Goal: Task Accomplishment & Management: Manage account settings

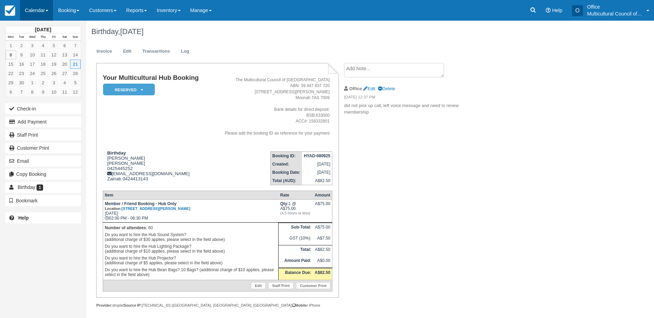
click at [33, 9] on link "Calendar" at bounding box center [36, 10] width 33 height 21
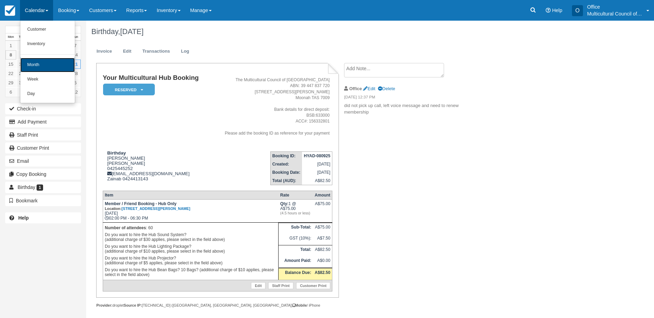
click at [53, 61] on link "Month" at bounding box center [47, 65] width 54 height 14
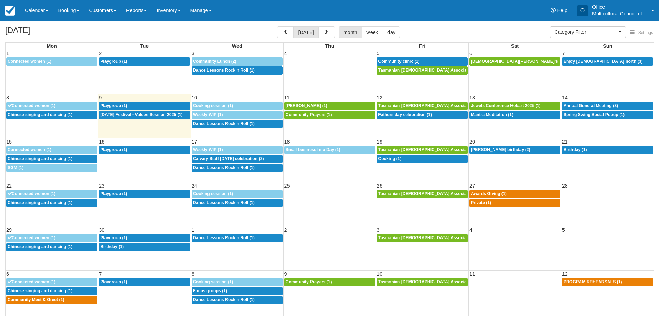
select select
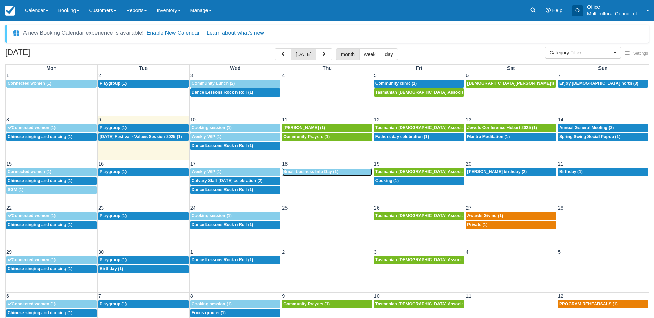
click at [323, 170] on span "Small business Info Day (1)" at bounding box center [310, 172] width 55 height 5
select select
click at [323, 137] on span "Community Prayers (1)" at bounding box center [306, 136] width 46 height 5
select select
click at [315, 127] on div "9a Audrey Bui (1)" at bounding box center [327, 128] width 88 height 6
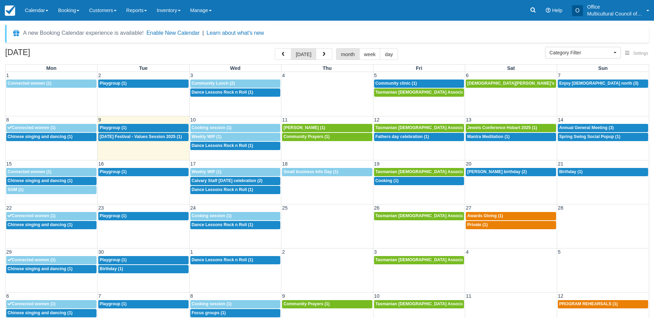
select select
drag, startPoint x: 434, startPoint y: 13, endPoint x: 386, endPoint y: -11, distance: 54.2
click at [386, 0] on html "Menu Calendar Customer Inventory Month Week Day Booking Daily Manifest Daily Li…" at bounding box center [327, 159] width 654 height 318
drag, startPoint x: 112, startPoint y: 43, endPoint x: 116, endPoint y: 43, distance: 4.8
click at [112, 43] on div "A new Booking Calendar experience is available! Enable New Calendar | Learn abo…" at bounding box center [326, 183] width 643 height 316
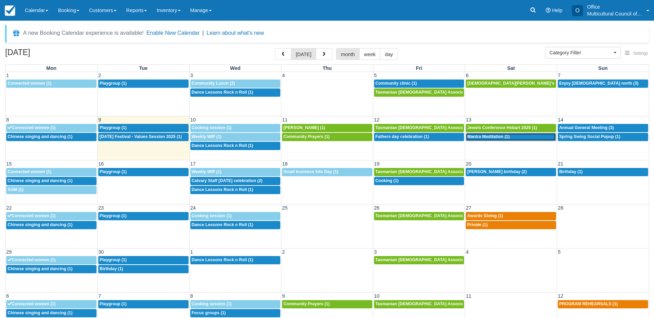
click at [491, 138] on span "Mantra Meditation (1)" at bounding box center [488, 136] width 42 height 5
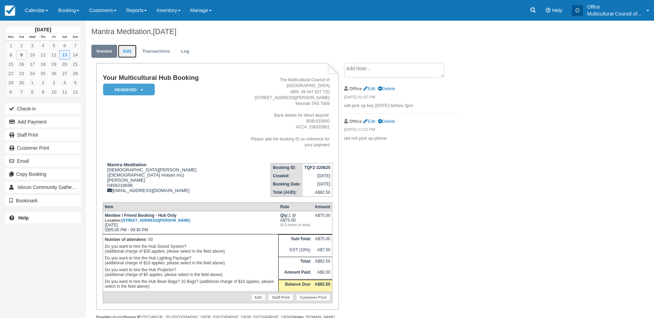
click at [126, 50] on link "Edit" at bounding box center [127, 51] width 19 height 13
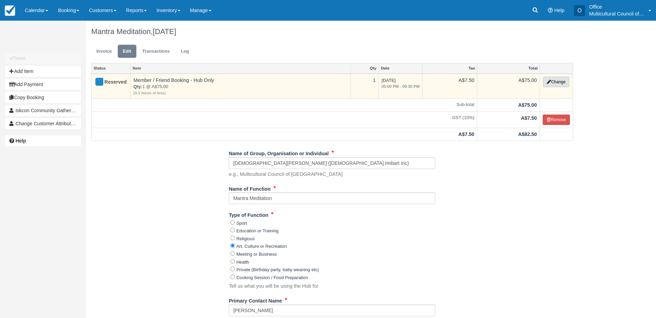
click at [565, 83] on button "Change" at bounding box center [556, 82] width 26 height 10
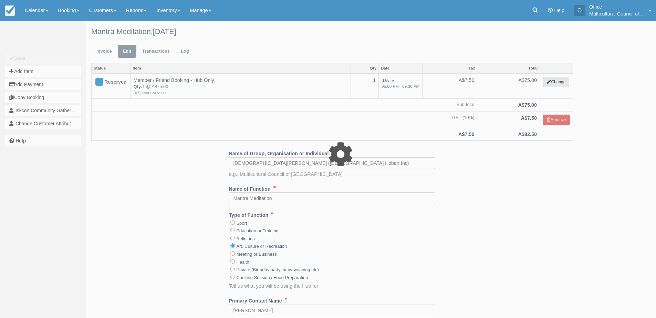
select select "2"
type input "75.00"
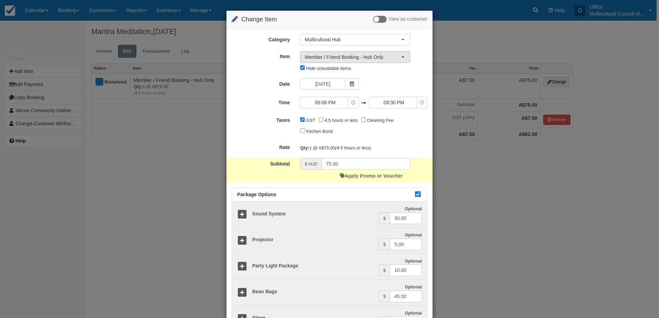
click at [365, 56] on span "Member / Friend Booking - Hub Only" at bounding box center [353, 57] width 96 height 7
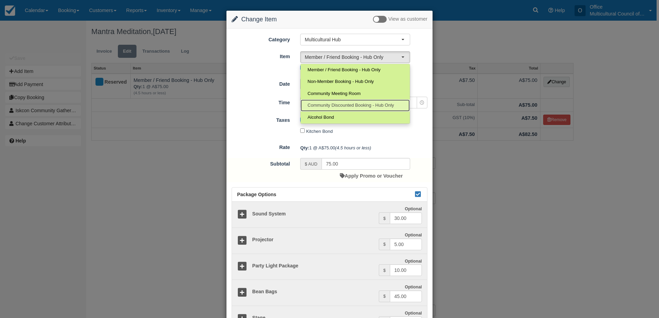
click at [332, 108] on span "Community Discounted Booking - Hub Only" at bounding box center [350, 105] width 86 height 7
select select "4"
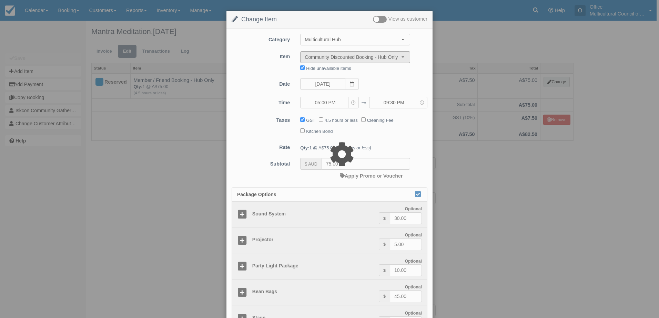
type input "40.00"
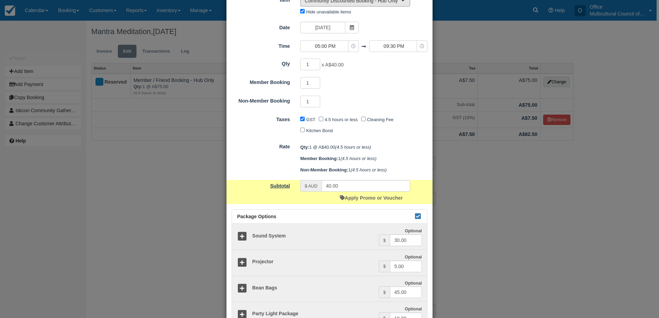
scroll to position [137, 0]
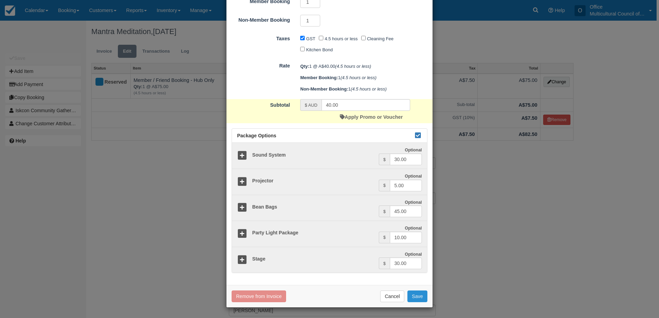
click at [420, 295] on button "Save" at bounding box center [417, 297] width 20 height 12
checkbox input "false"
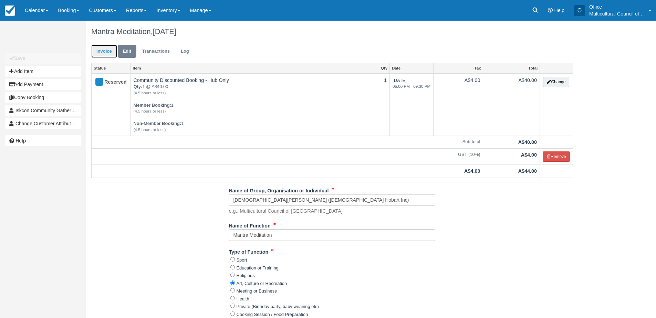
click at [106, 53] on link "Invoice" at bounding box center [104, 51] width 26 height 13
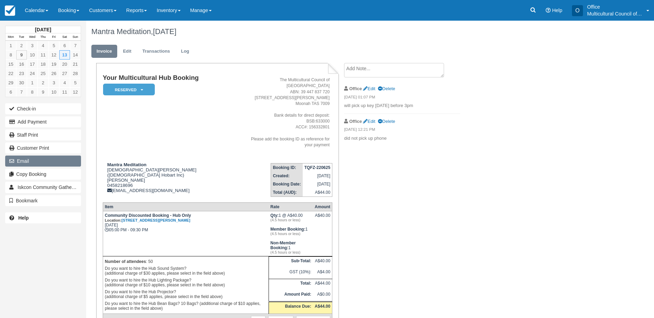
click at [32, 159] on button "Email" at bounding box center [43, 161] width 76 height 11
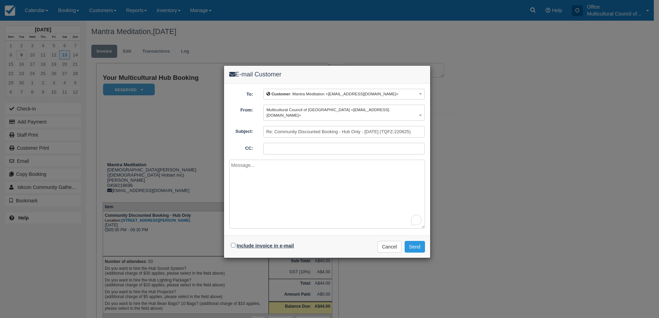
click at [256, 243] on label "Include invoice in e-mail" at bounding box center [265, 246] width 57 height 6
click at [235, 243] on input "Include invoice in e-mail" at bounding box center [233, 245] width 4 height 4
checkbox input "true"
click at [416, 241] on button "Send" at bounding box center [415, 247] width 20 height 12
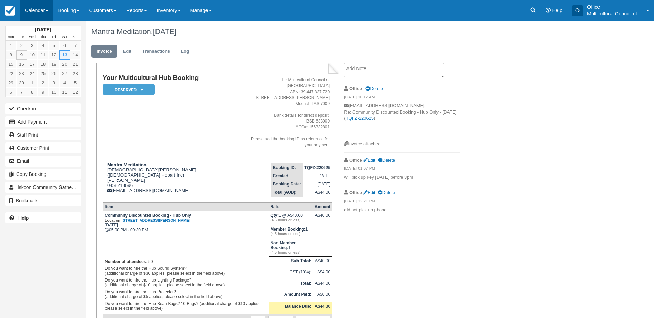
drag, startPoint x: 32, startPoint y: 15, endPoint x: 32, endPoint y: 19, distance: 3.8
click at [32, 15] on link "Calendar" at bounding box center [36, 10] width 33 height 21
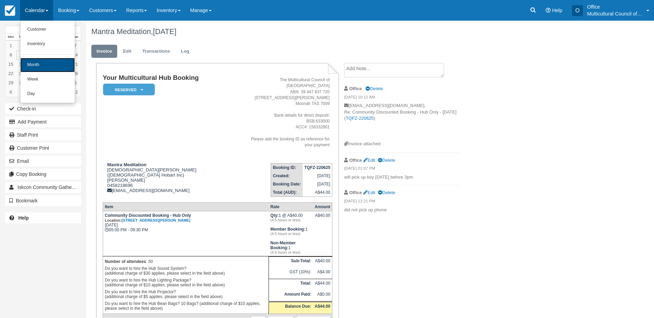
click at [35, 60] on link "Month" at bounding box center [47, 65] width 54 height 14
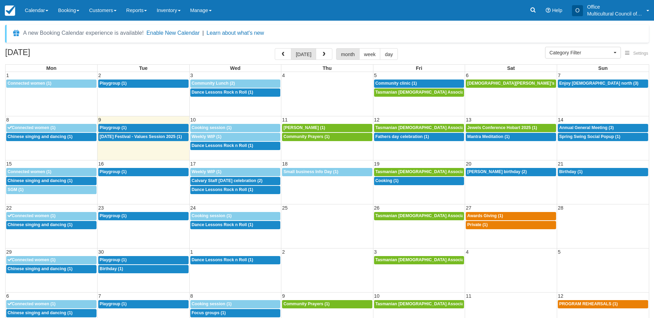
select select
click at [157, 57] on div "September 2025 today month week day" at bounding box center [326, 55] width 643 height 15
click at [37, 13] on link "Calendar" at bounding box center [36, 10] width 33 height 21
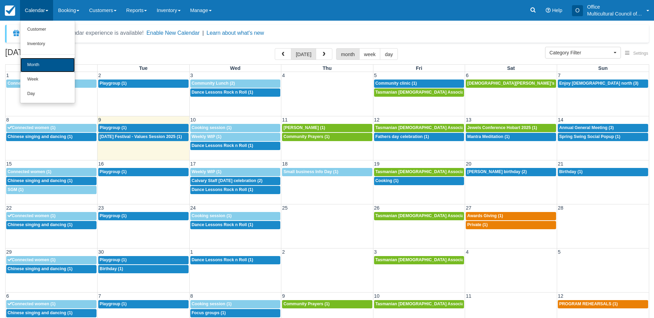
click at [61, 65] on link "Month" at bounding box center [47, 65] width 54 height 14
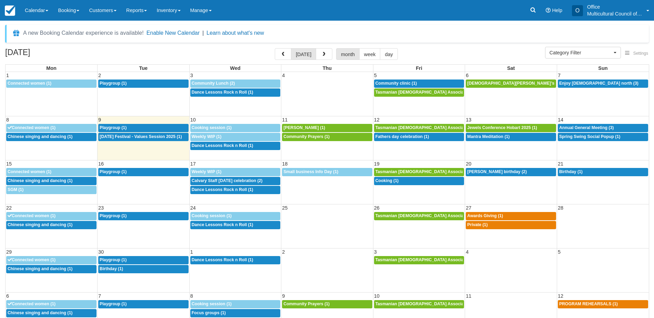
select select
click at [126, 22] on div "A new Booking Calendar experience is available! Enable New Calendar | Learn abo…" at bounding box center [327, 170] width 654 height 298
click at [39, 14] on link "Calendar" at bounding box center [36, 10] width 33 height 21
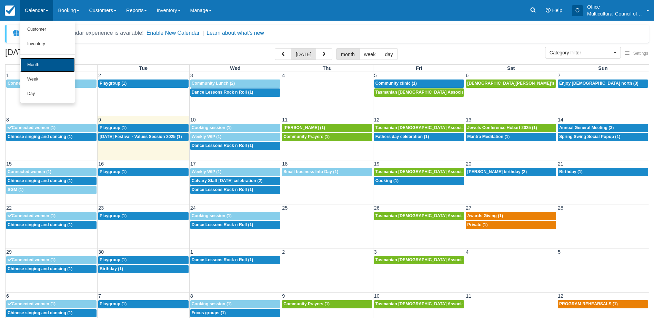
click at [54, 61] on link "Month" at bounding box center [47, 65] width 54 height 14
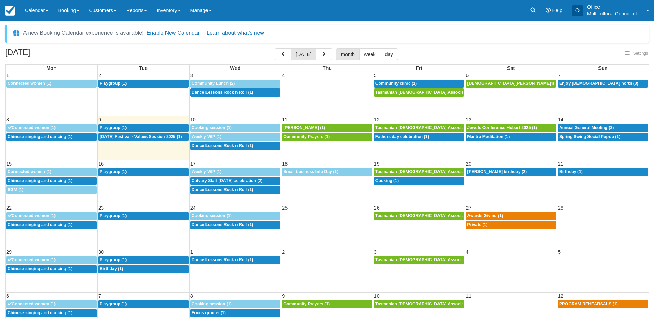
select select
click at [124, 55] on div "[DATE] [DATE] month week day" at bounding box center [326, 55] width 643 height 15
click at [48, 139] on div "12:30p Chinese singing and dancing (1)" at bounding box center [52, 137] width 88 height 6
select select
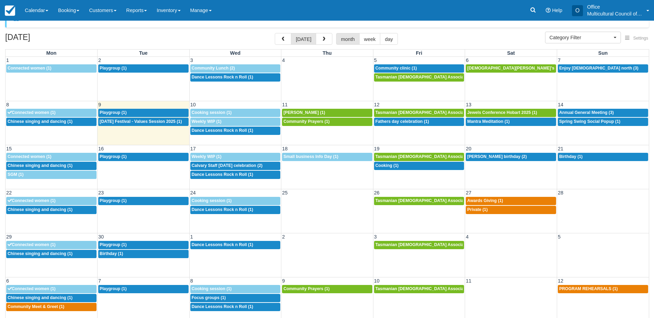
scroll to position [22, 0]
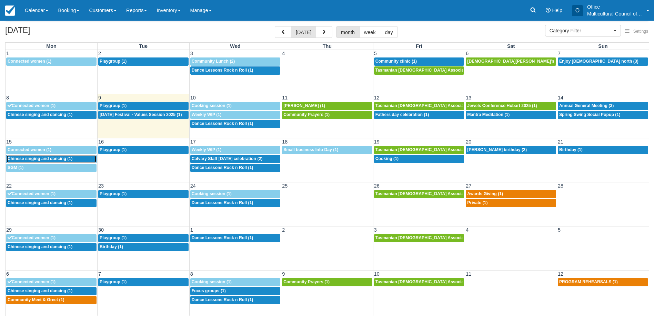
click at [45, 160] on span "Chinese singing and dancing (1)" at bounding box center [40, 158] width 65 height 5
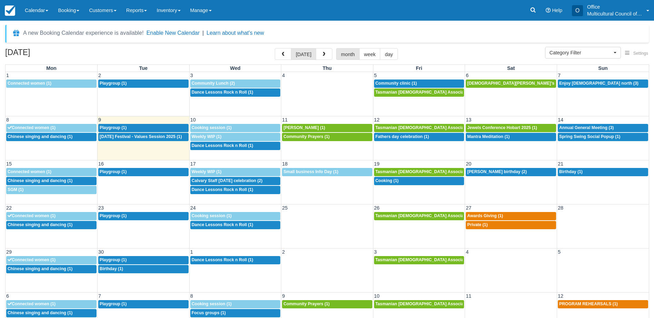
select select
click at [22, 189] on span "SGM (1)" at bounding box center [16, 189] width 16 height 5
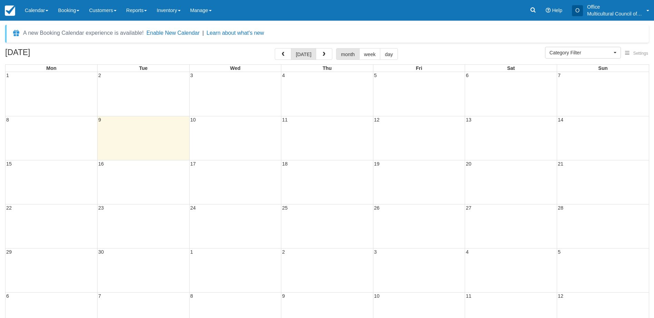
select select
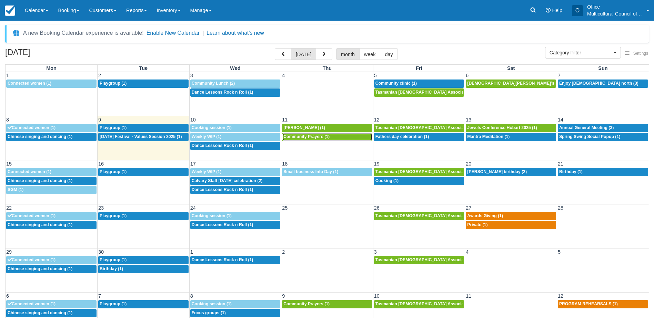
click at [321, 139] on span "Community Prayers (1)" at bounding box center [306, 136] width 46 height 5
select select
click at [300, 136] on span "Community Prayers (1)" at bounding box center [306, 136] width 46 height 5
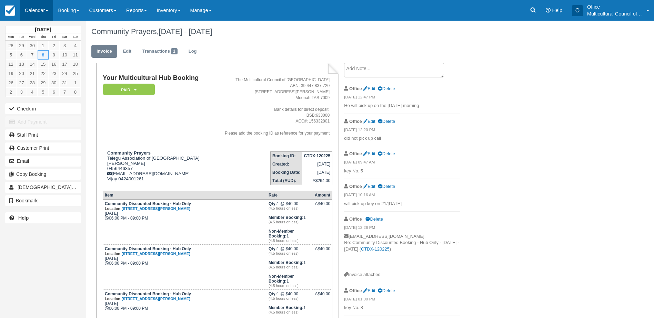
click at [35, 14] on link "Calendar" at bounding box center [36, 10] width 33 height 21
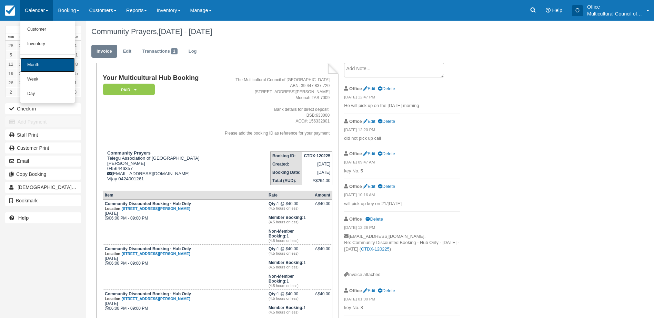
click at [42, 66] on link "Month" at bounding box center [47, 65] width 54 height 14
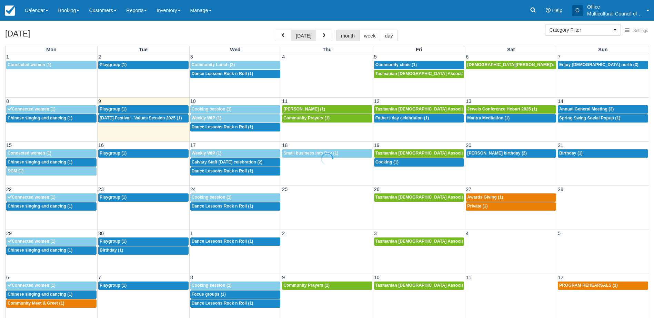
select select
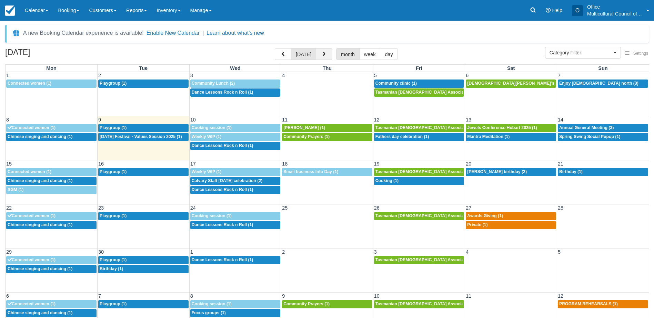
click at [321, 58] on button "button" at bounding box center [324, 54] width 17 height 12
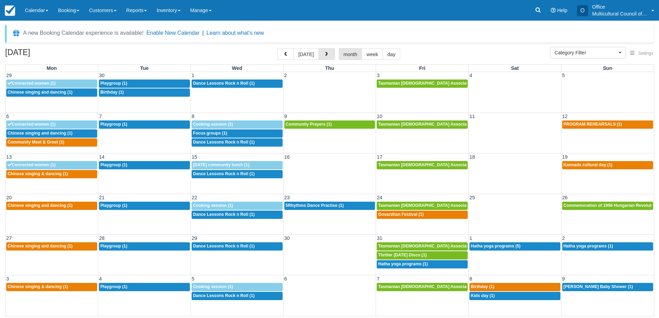
click at [321, 58] on button "button" at bounding box center [326, 54] width 17 height 12
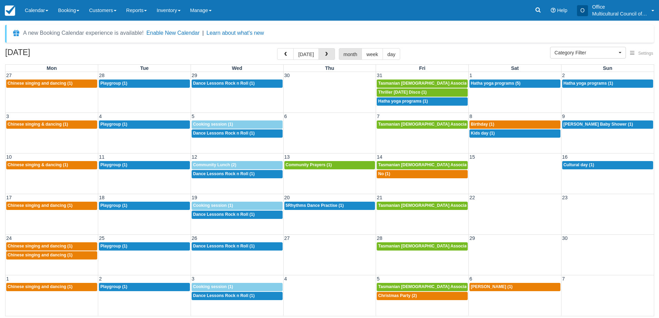
click at [321, 58] on button "button" at bounding box center [326, 54] width 17 height 12
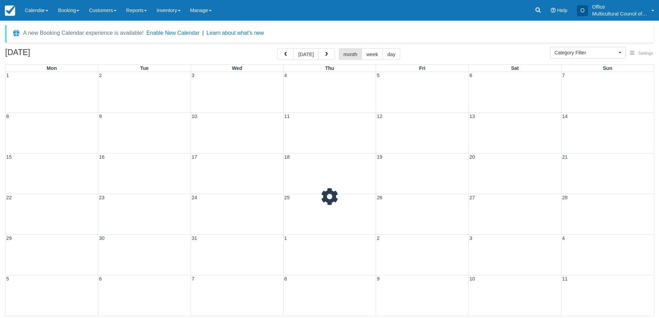
click at [321, 58] on button "button" at bounding box center [326, 54] width 17 height 12
click at [283, 51] on button "button" at bounding box center [285, 54] width 17 height 12
click at [304, 55] on button "[DATE]" at bounding box center [305, 54] width 25 height 12
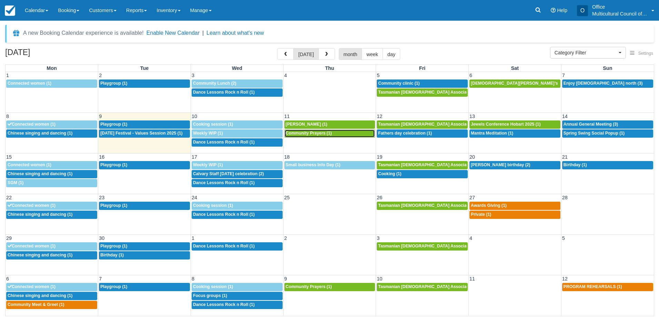
click at [316, 132] on span "Community Prayers (1)" at bounding box center [309, 133] width 46 height 5
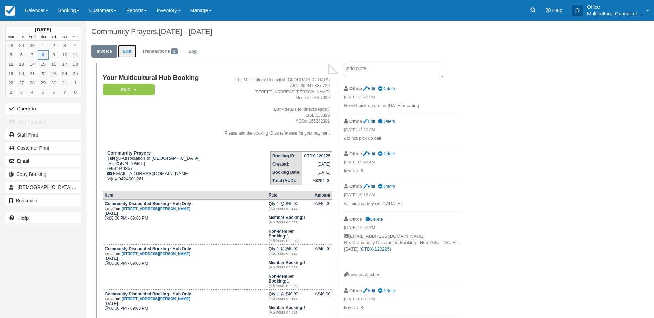
click at [124, 49] on link "Edit" at bounding box center [127, 51] width 19 height 13
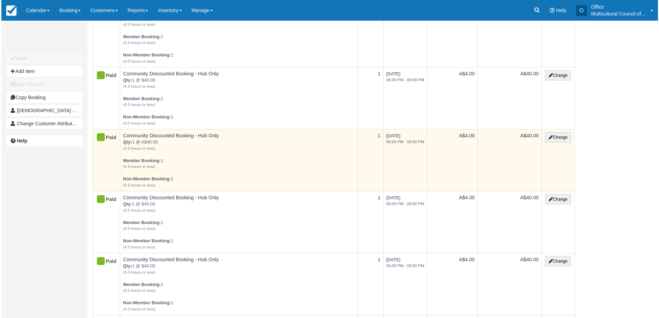
scroll to position [69, 0]
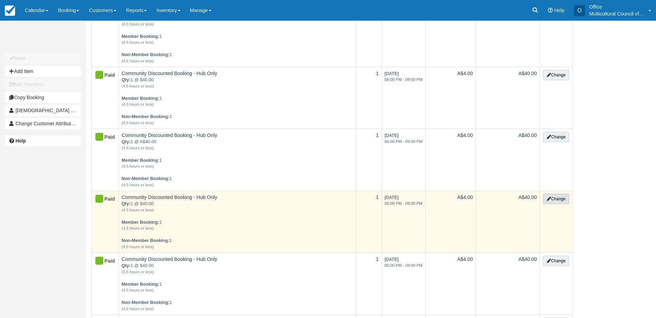
click at [558, 199] on button "Change" at bounding box center [556, 199] width 26 height 10
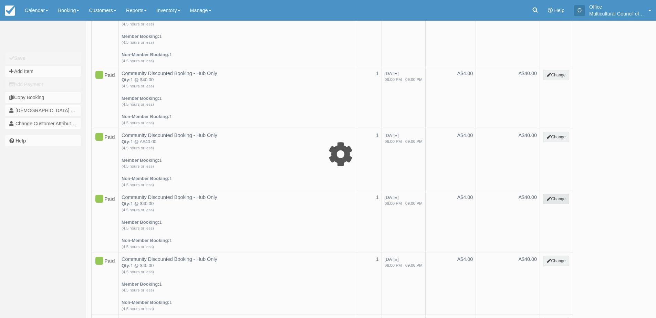
select select "2"
type input "40.00"
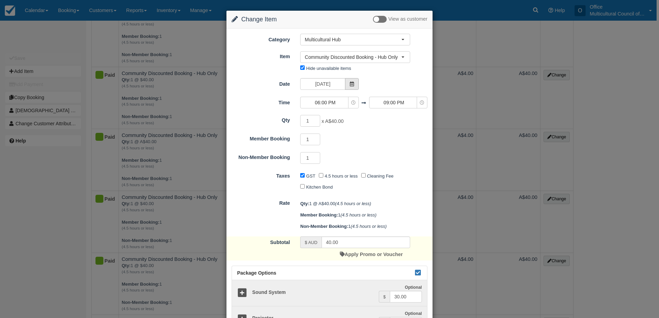
click at [349, 82] on icon at bounding box center [351, 84] width 5 height 5
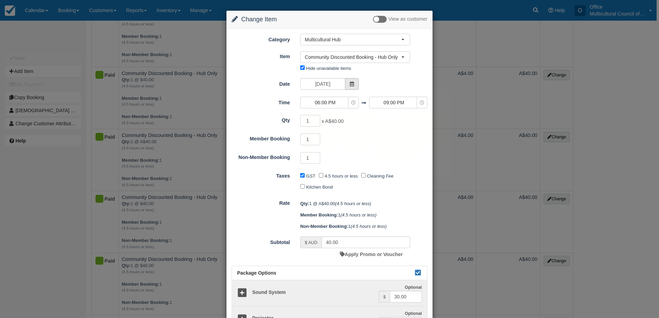
scroll to position [0, 0]
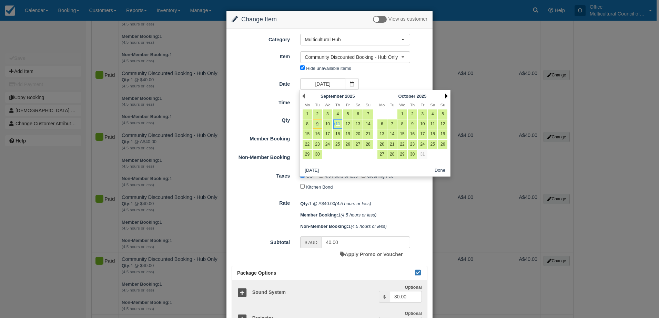
click at [446, 95] on link "Next" at bounding box center [446, 96] width 3 height 6
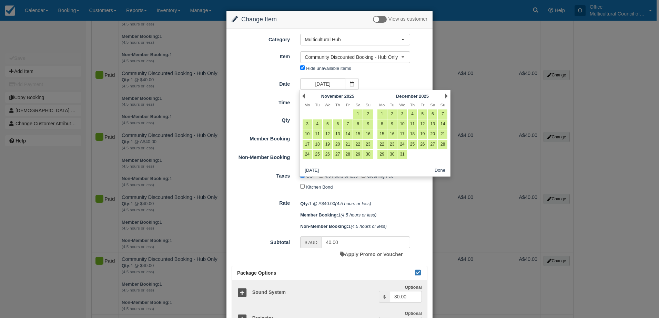
click at [446, 95] on link "Next" at bounding box center [446, 96] width 3 height 6
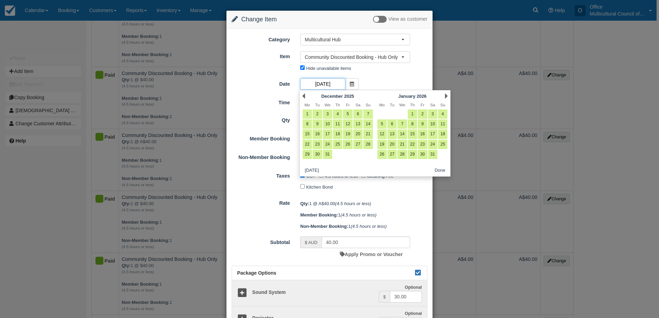
scroll to position [0, 28]
click at [446, 95] on link "Next" at bounding box center [446, 96] width 3 height 6
click at [411, 134] on link "12" at bounding box center [412, 134] width 9 height 9
type input "Thursday 12 February 2026"
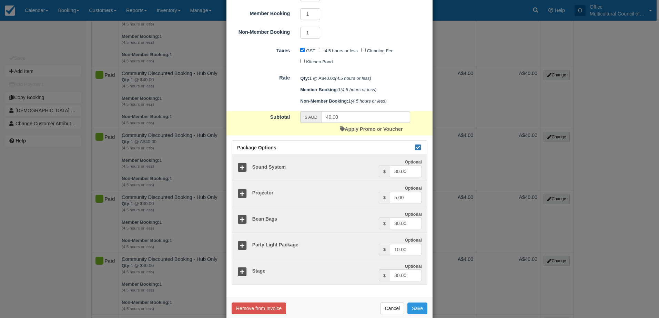
scroll to position [137, 0]
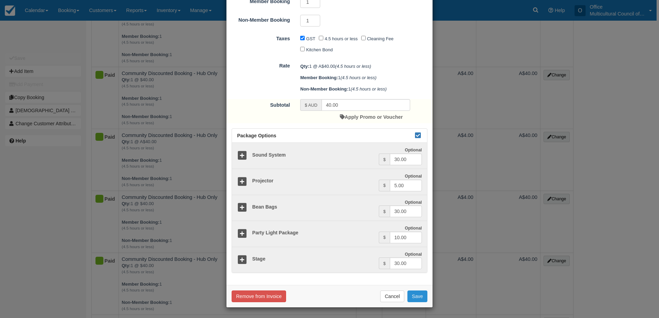
click at [414, 296] on button "Save" at bounding box center [417, 297] width 20 height 12
checkbox input "false"
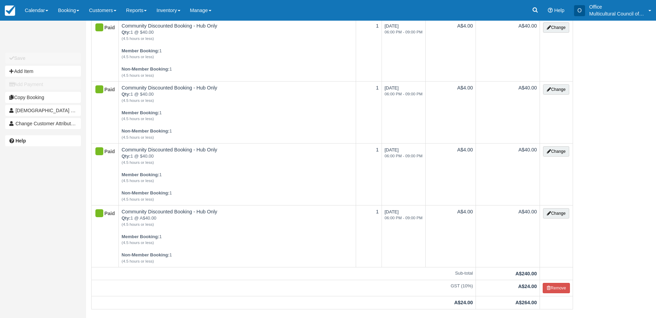
scroll to position [241, 0]
click at [37, 13] on link "Calendar" at bounding box center [36, 10] width 33 height 21
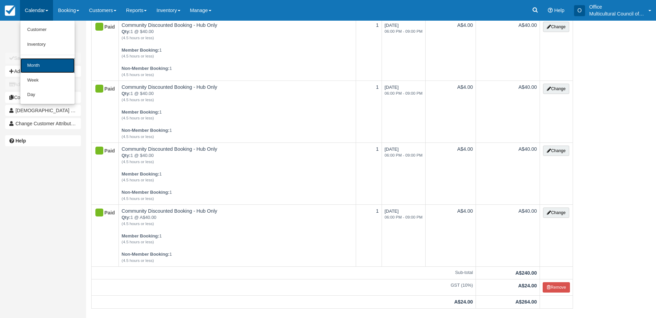
click at [50, 62] on link "Month" at bounding box center [47, 65] width 54 height 15
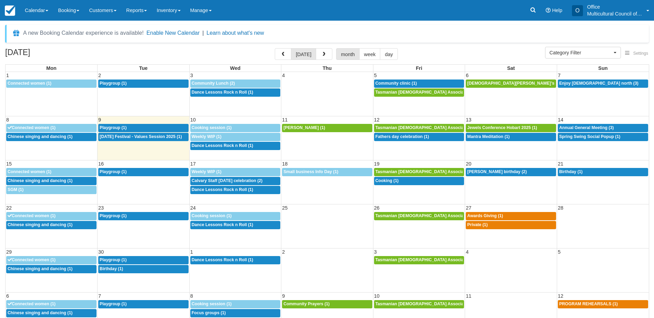
select select
click at [322, 52] on span "button" at bounding box center [324, 54] width 5 height 5
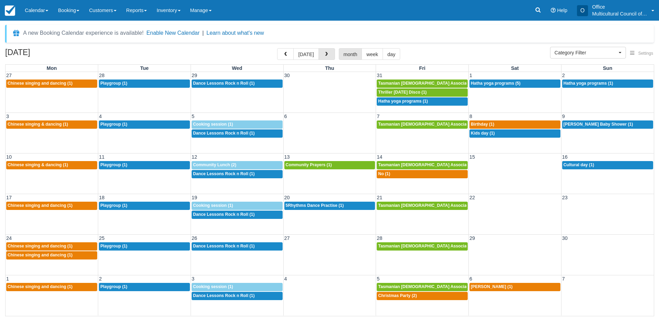
click at [324, 52] on span "button" at bounding box center [326, 54] width 5 height 5
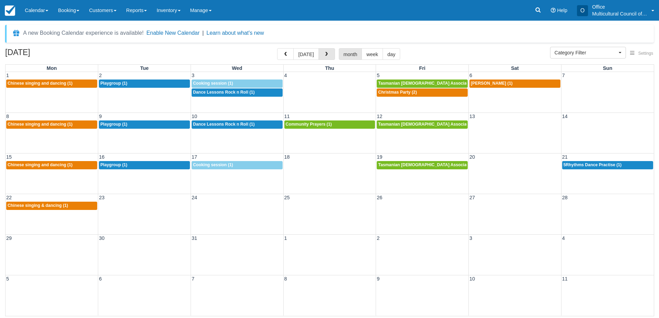
click at [324, 52] on span "button" at bounding box center [326, 54] width 5 height 5
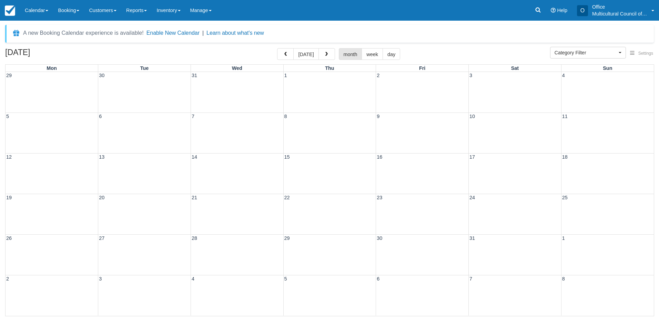
click at [324, 52] on span "button" at bounding box center [326, 54] width 5 height 5
click at [290, 56] on button "button" at bounding box center [285, 54] width 17 height 12
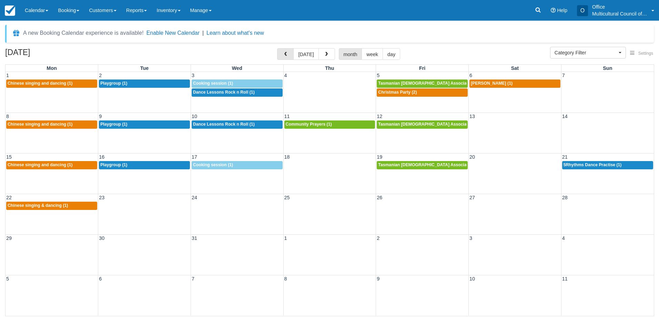
click at [290, 56] on button "button" at bounding box center [285, 54] width 17 height 12
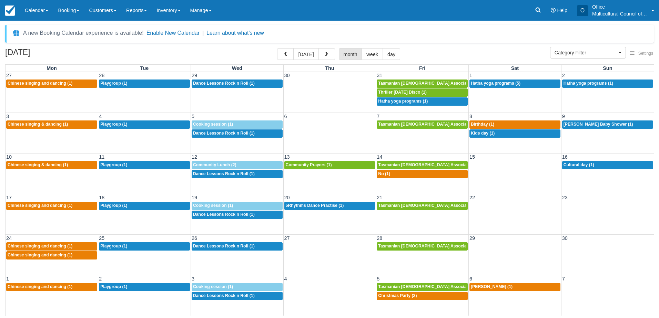
click at [290, 56] on button "button" at bounding box center [285, 54] width 17 height 12
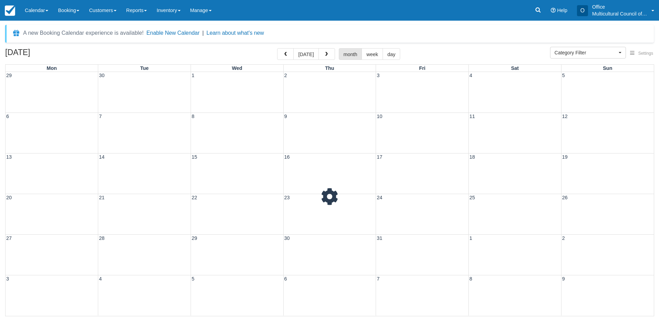
click at [290, 56] on button "button" at bounding box center [285, 54] width 17 height 12
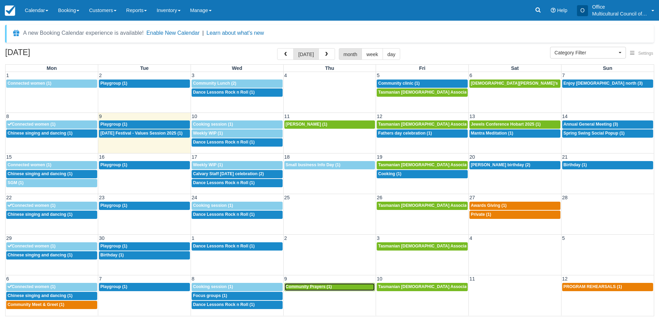
click at [334, 288] on div "6p Community Prayers (1)" at bounding box center [330, 288] width 88 height 6
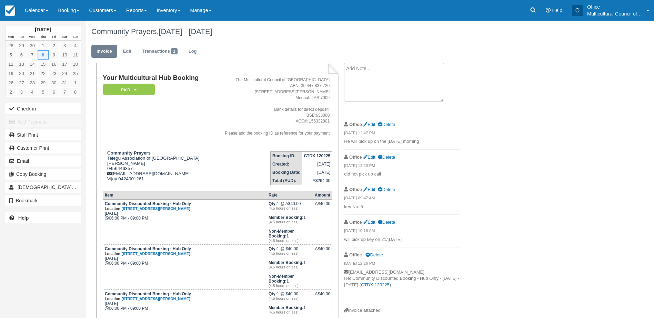
click at [379, 73] on textarea at bounding box center [394, 82] width 100 height 39
click at [158, 133] on td "Your Multicultural Hub Booking Paid   Pending Reserved Bond and deposit Cancell…" at bounding box center [156, 109] width 107 height 71
click at [398, 71] on textarea "they moved the sep" at bounding box center [394, 82] width 100 height 39
click at [352, 67] on textarea "they moved the sep 11th to 12th Feb" at bounding box center [394, 82] width 100 height 39
click at [414, 69] on textarea "They moved the sep 11th to 12th Feb" at bounding box center [394, 82] width 100 height 39
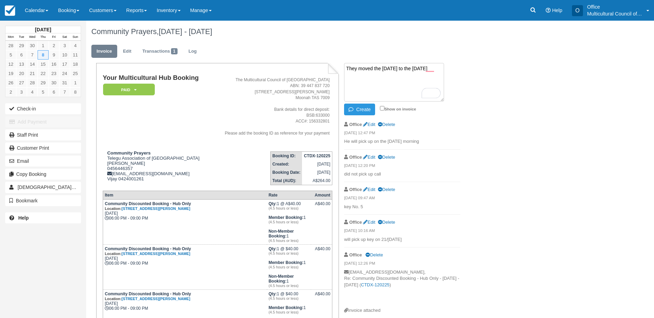
click at [428, 71] on textarea "They moved the sep 11th to the 12th Feb" at bounding box center [394, 82] width 100 height 39
type textarea "They moved the sep 11th to the 12th of February"
click at [359, 110] on button "Create" at bounding box center [359, 110] width 31 height 12
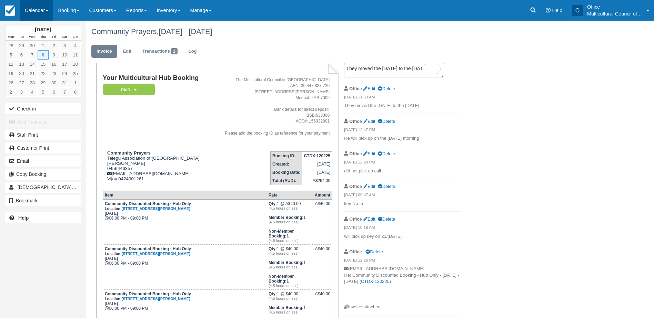
click at [31, 11] on link "Calendar" at bounding box center [36, 10] width 33 height 21
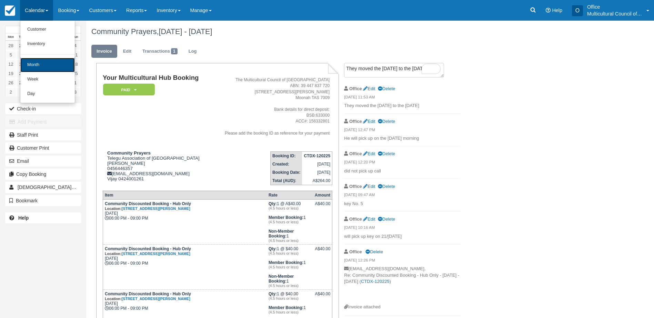
click at [48, 62] on link "Month" at bounding box center [47, 65] width 54 height 14
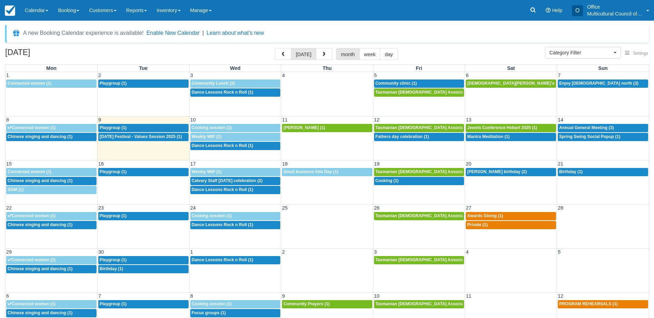
select select
click at [337, 130] on div "9a [PERSON_NAME] (1)" at bounding box center [327, 128] width 88 height 6
select select
click at [344, 124] on link "9a Audrey Bui (1)" at bounding box center [327, 128] width 90 height 8
select select
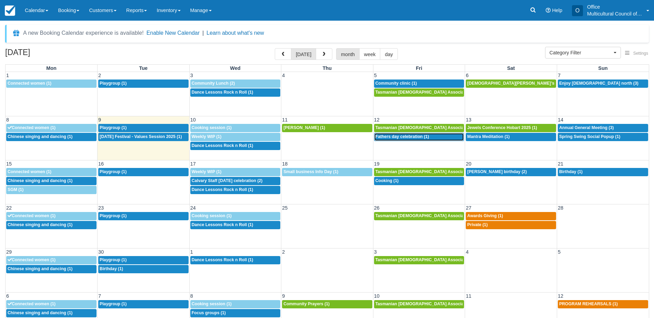
click at [405, 135] on span "Fathers day celebration (1)" at bounding box center [402, 136] width 54 height 5
select select
click at [473, 128] on span "Jewels Conference Hobart 2025 (1)" at bounding box center [502, 127] width 70 height 5
select select
click at [492, 135] on span "Mantra Meditation (1)" at bounding box center [488, 136] width 42 height 5
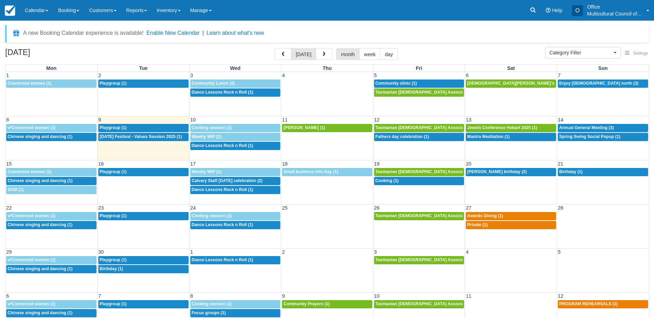
select select
click at [569, 126] on span "Annual General Meeting (3)" at bounding box center [586, 127] width 54 height 5
select select
click at [576, 138] on span "Spring Swing Social Popup (1)" at bounding box center [589, 136] width 61 height 5
select select
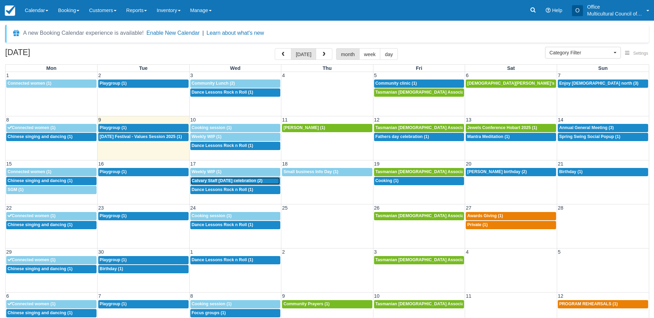
click at [214, 181] on span "Calvary Staff [DATE] celebration (2)" at bounding box center [227, 180] width 71 height 5
select select
click at [143, 139] on span "[DATE] Festival - Values Session 2025 (1)" at bounding box center [141, 136] width 82 height 5
select select
